Goal: Task Accomplishment & Management: Manage account settings

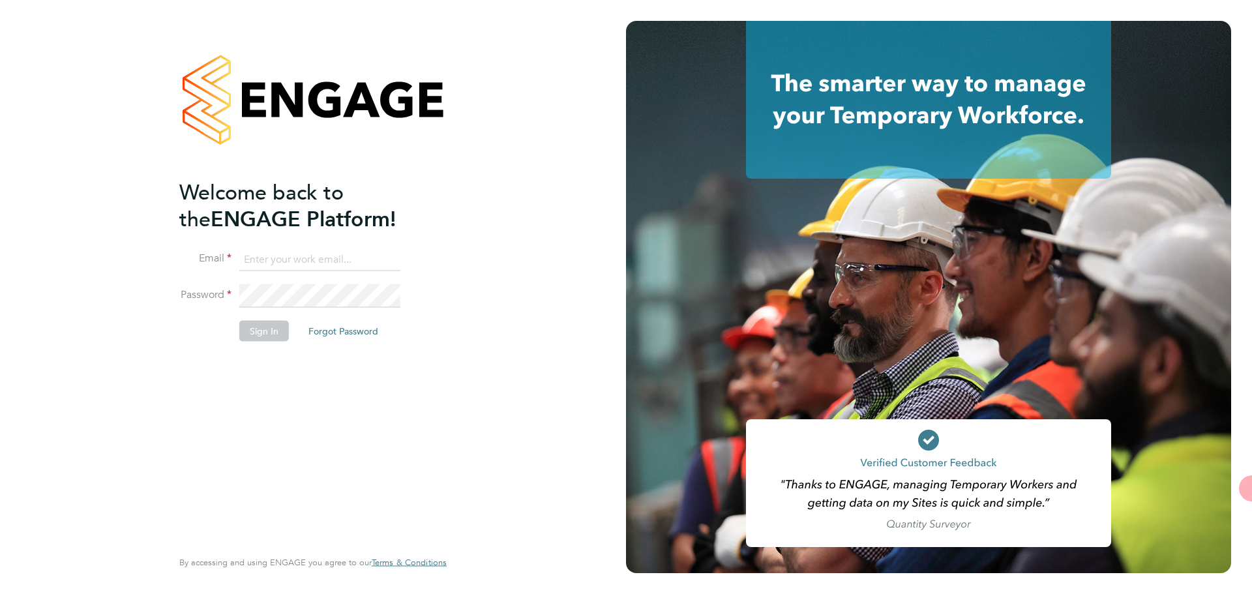
type input "[EMAIL_ADDRESS][DOMAIN_NAME]"
click at [271, 331] on button "Sign In" at bounding box center [264, 330] width 50 height 21
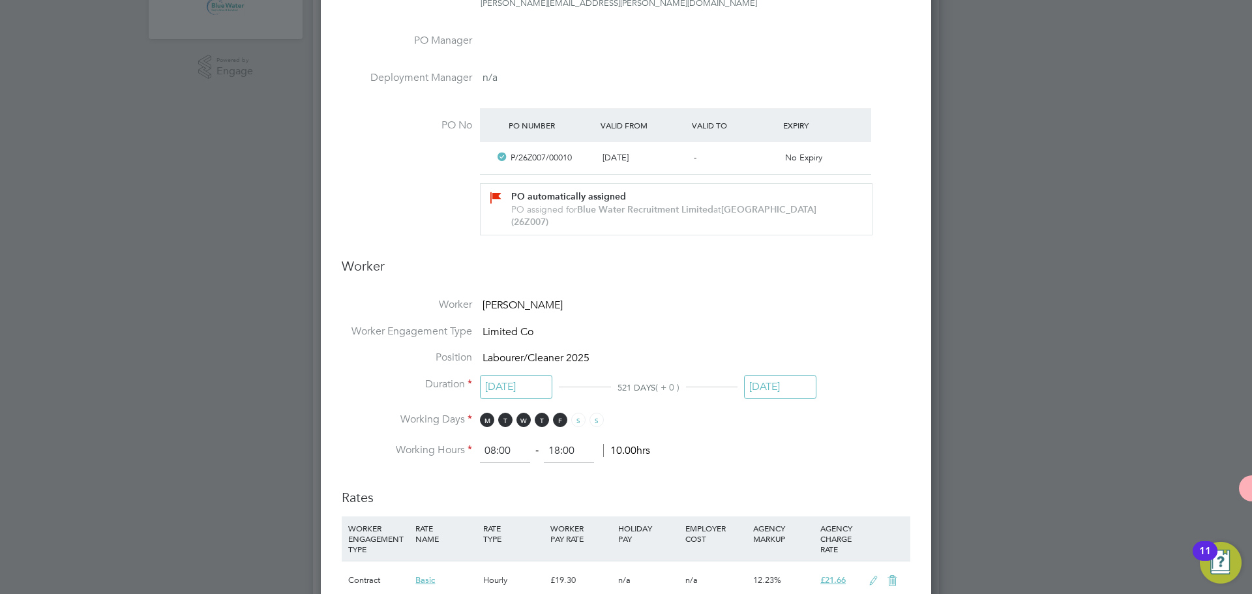
click at [770, 390] on input "[DATE]" at bounding box center [780, 387] width 72 height 24
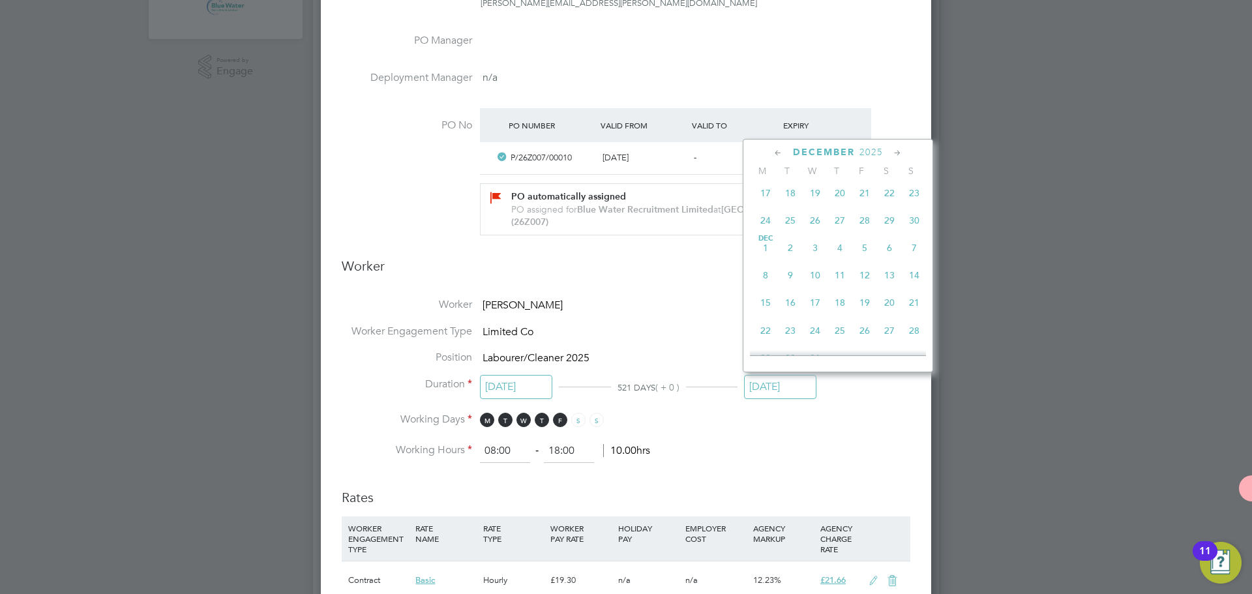
click at [867, 233] on span "28" at bounding box center [864, 220] width 25 height 25
type input "[DATE]"
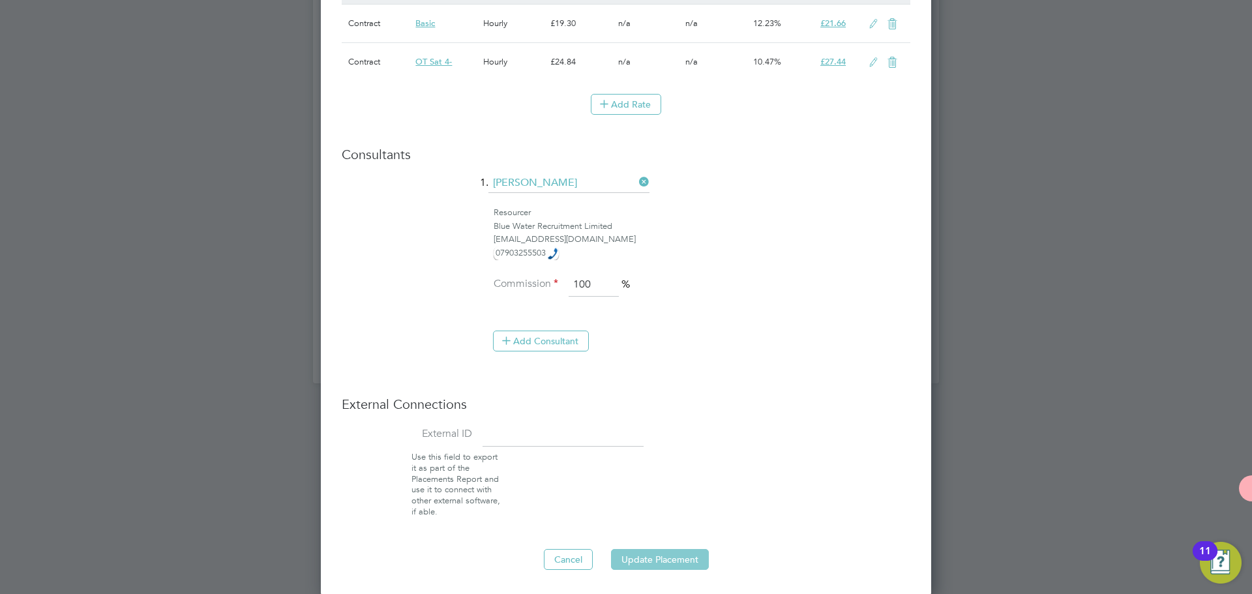
click at [688, 556] on button "Update Placement" at bounding box center [660, 559] width 98 height 21
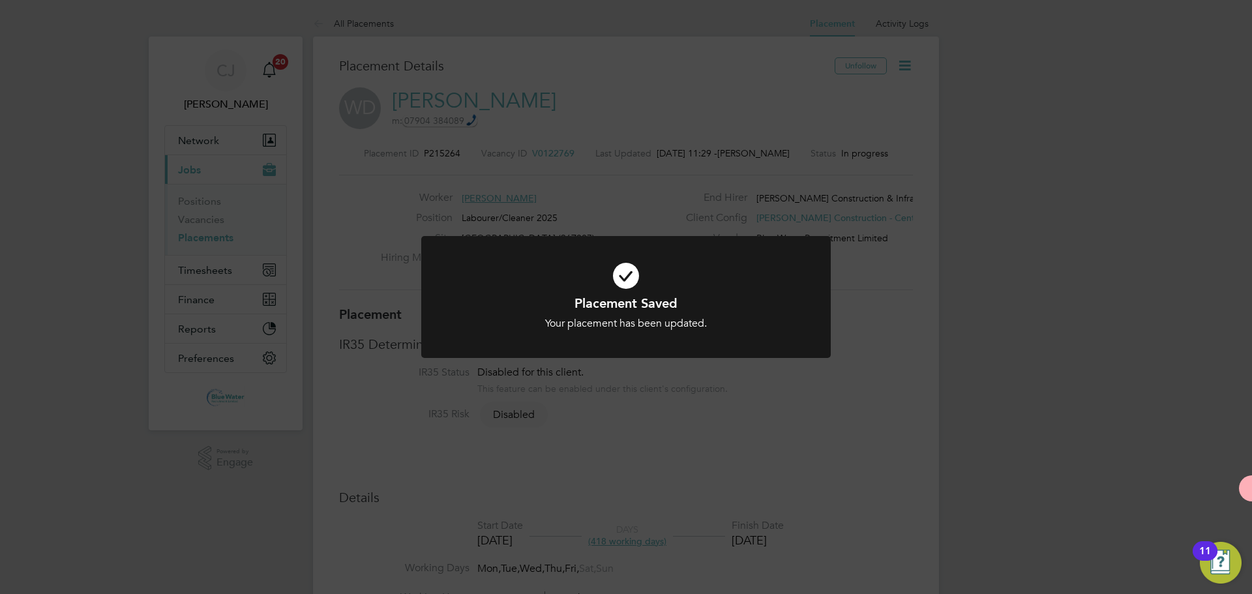
click at [683, 181] on div "Placement Saved Your placement has been updated. Cancel Okay" at bounding box center [626, 297] width 1252 height 594
